Goal: Task Accomplishment & Management: Use online tool/utility

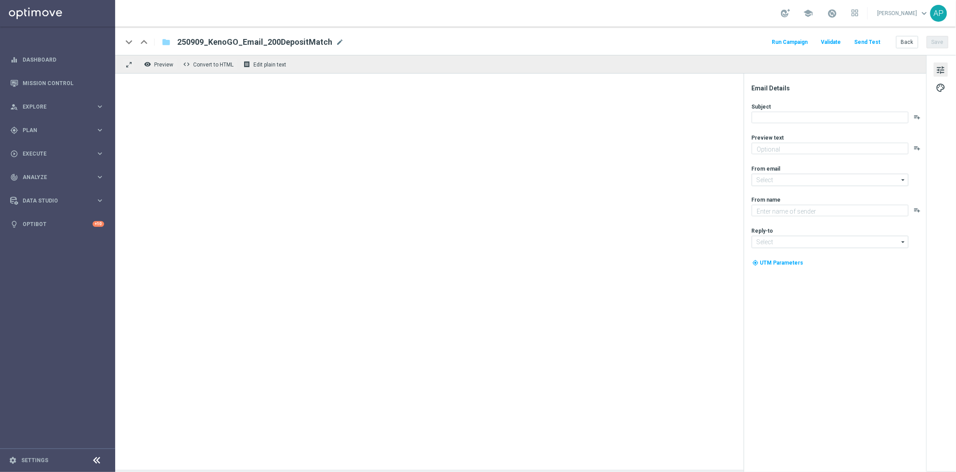
type textarea "Your 100% match is just a tap away!"
type textarea "KenoGO"
type input "mail@crm.kenogo.com.au"
type input "support@kenogo.com.au"
type textarea "Your 100% match is just a tap away!"
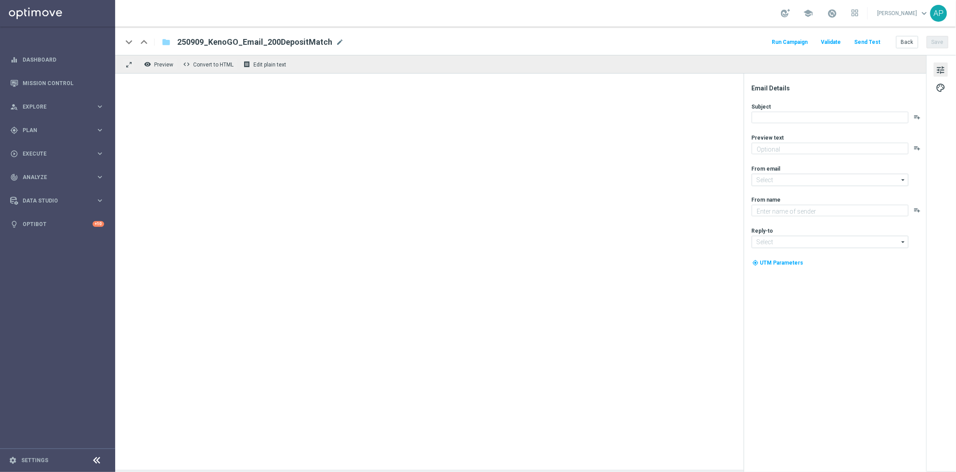
type textarea "KenoGO"
type input "mail@crm.kenogo.com.au"
type input "support@kenogo.com.au"
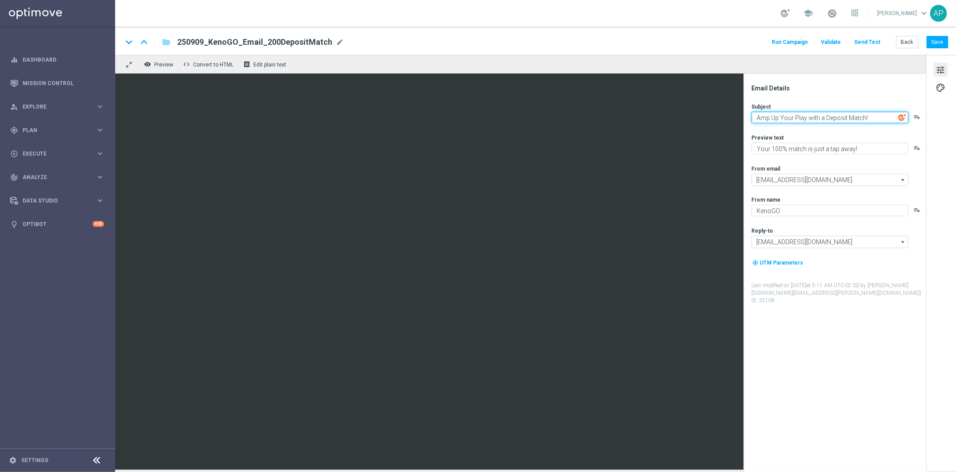
click at [871, 118] on textarea "Amp Up Your Play with a Deposit Match!" at bounding box center [829, 118] width 157 height 12
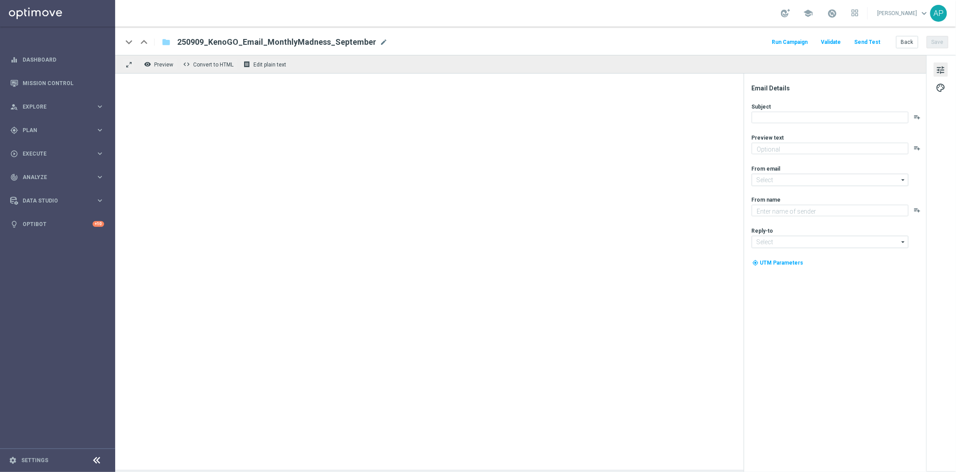
type textarea "Enter now for your chance to getaway in style!"
type input "[EMAIL_ADDRESS][DOMAIN_NAME]"
type textarea "KenoGO"
type input "[EMAIL_ADDRESS][DOMAIN_NAME]"
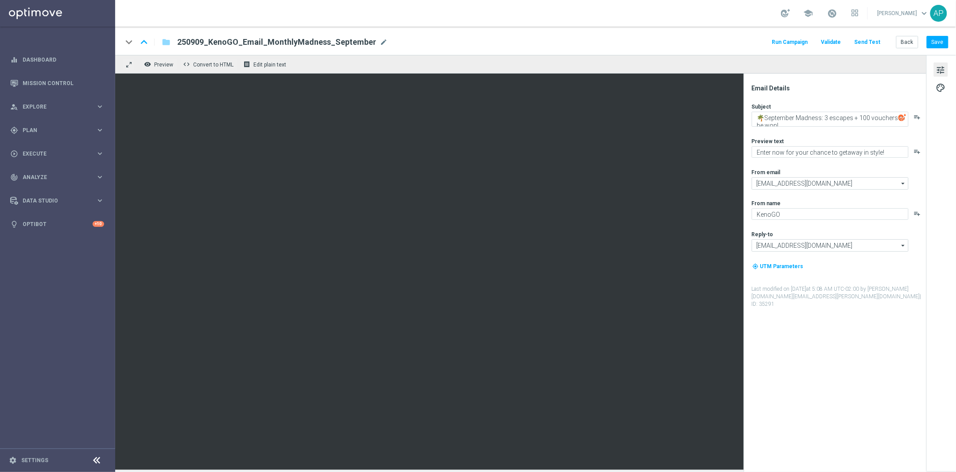
click at [817, 145] on div "Preview text Enter now for your chance to getaway in style! playlist_add" at bounding box center [838, 147] width 174 height 20
click at [820, 148] on textarea "Enter now for your chance to getaway in style!" at bounding box center [829, 152] width 157 height 12
